Goal: Information Seeking & Learning: Learn about a topic

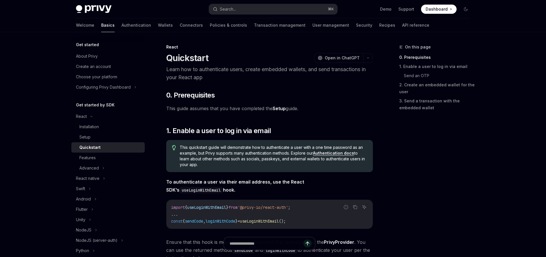
scroll to position [110, 0]
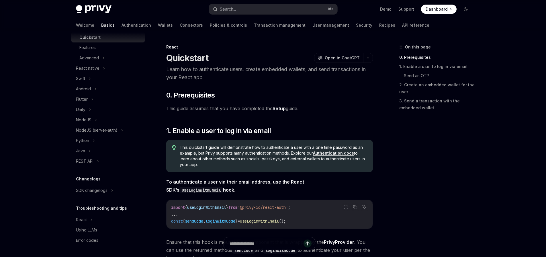
type textarea "*"
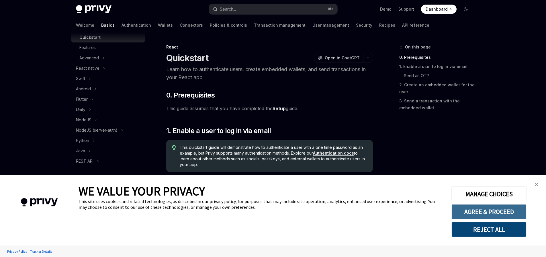
click at [502, 213] on button "AGREE & PROCEED" at bounding box center [488, 211] width 75 height 15
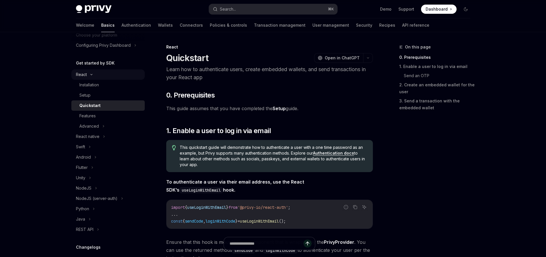
scroll to position [110, 0]
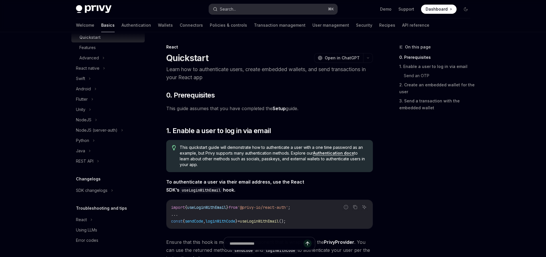
click at [234, 8] on div "Search..." at bounding box center [228, 9] width 16 height 7
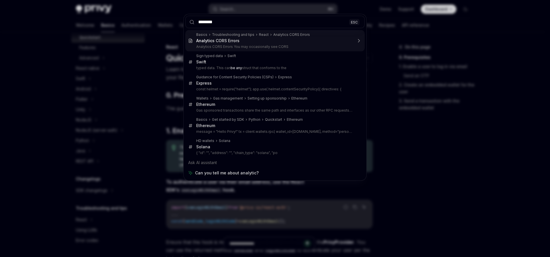
type input "*********"
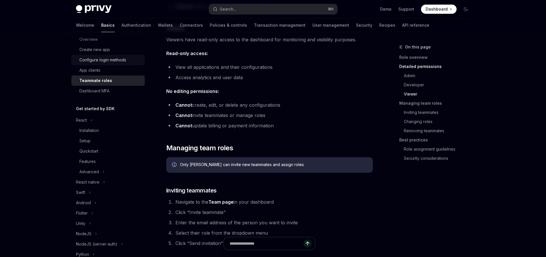
scroll to position [82, 0]
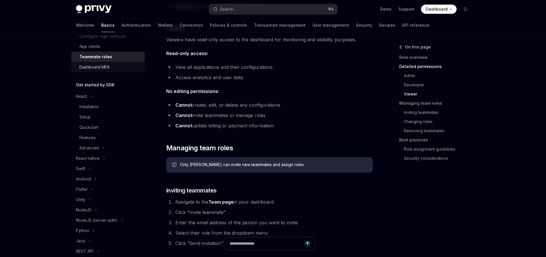
click at [107, 66] on div "Dashboard MFA" at bounding box center [94, 67] width 30 height 7
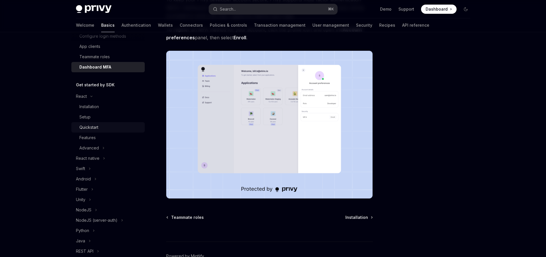
scroll to position [172, 0]
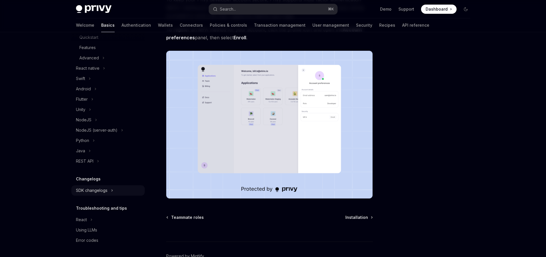
click at [101, 192] on div "SDK changelogs" at bounding box center [92, 190] width 32 height 7
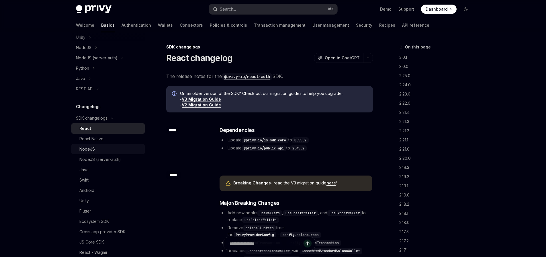
scroll to position [306, 0]
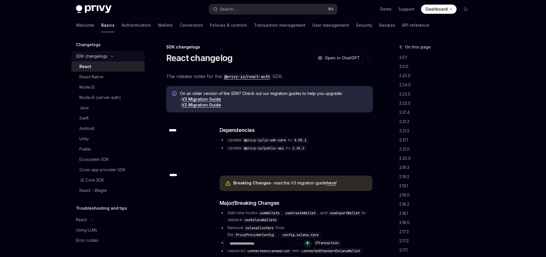
click at [94, 53] on div "SDK changelogs" at bounding box center [92, 56] width 32 height 7
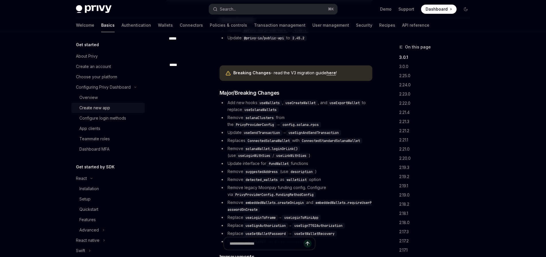
scroll to position [27, 0]
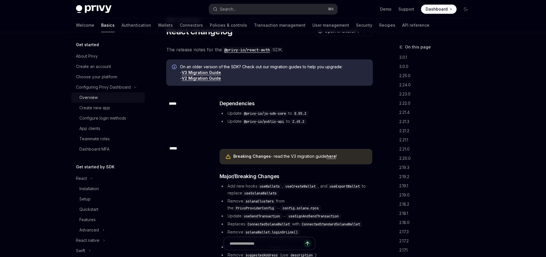
click at [106, 99] on div "Overview" at bounding box center [110, 97] width 62 height 7
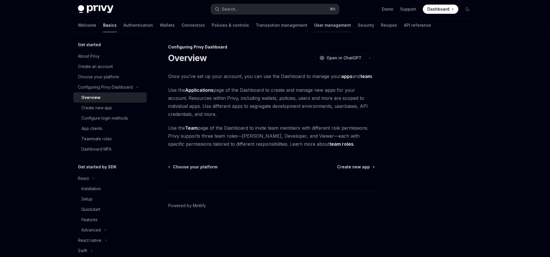
click at [314, 28] on link "User management" at bounding box center [332, 25] width 37 height 14
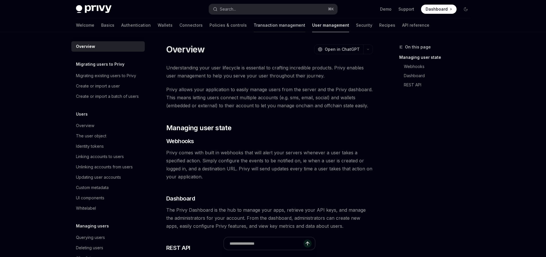
click at [262, 25] on link "Transaction management" at bounding box center [280, 25] width 52 height 14
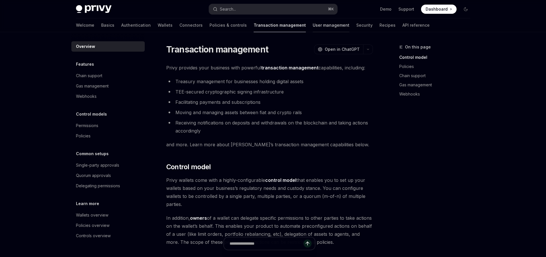
click at [313, 24] on link "User management" at bounding box center [331, 25] width 37 height 14
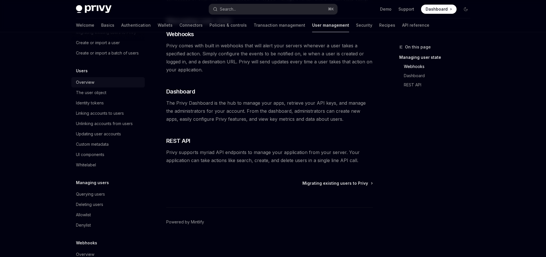
scroll to position [75, 0]
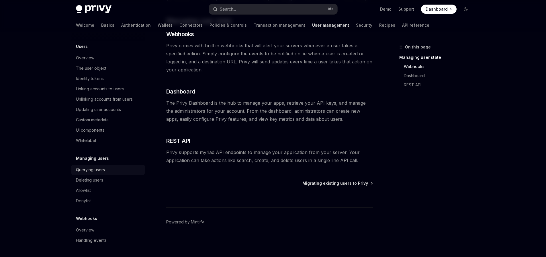
click at [97, 169] on div "Querying users" at bounding box center [90, 169] width 29 height 7
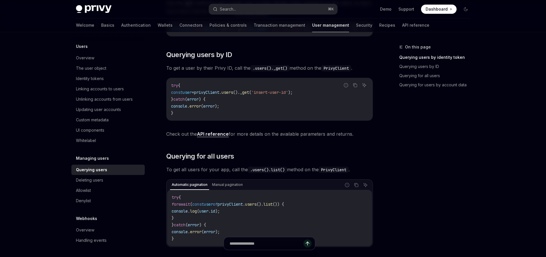
scroll to position [158, 0]
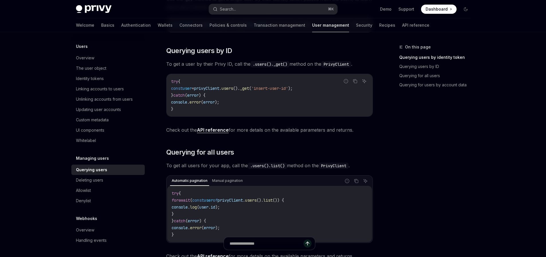
click at [212, 130] on link "API reference" at bounding box center [213, 130] width 32 height 6
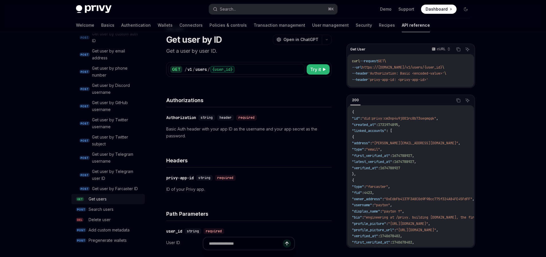
scroll to position [21, 0]
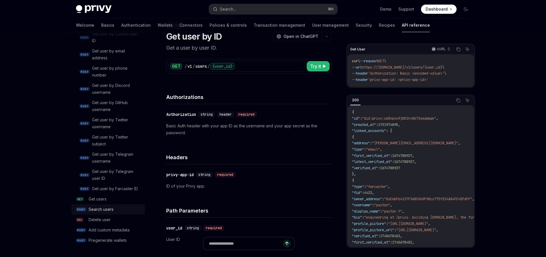
click at [118, 208] on div "Search users" at bounding box center [115, 209] width 53 height 7
type textarea "*"
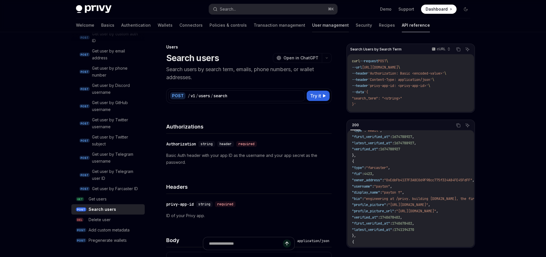
click at [313, 32] on div at bounding box center [330, 32] width 37 height 1
